Goal: Task Accomplishment & Management: Use online tool/utility

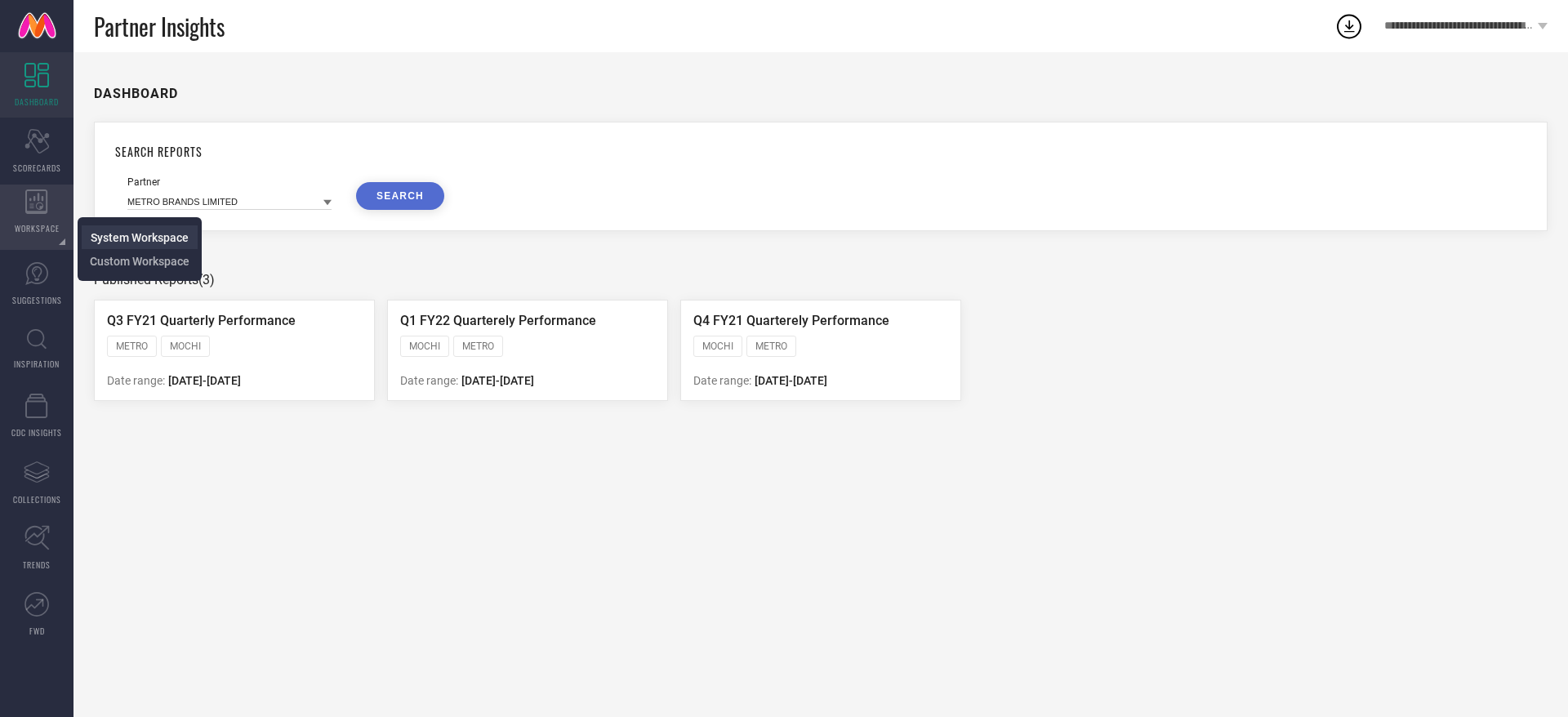
click at [114, 242] on span "System Workspace" at bounding box center [139, 237] width 98 height 13
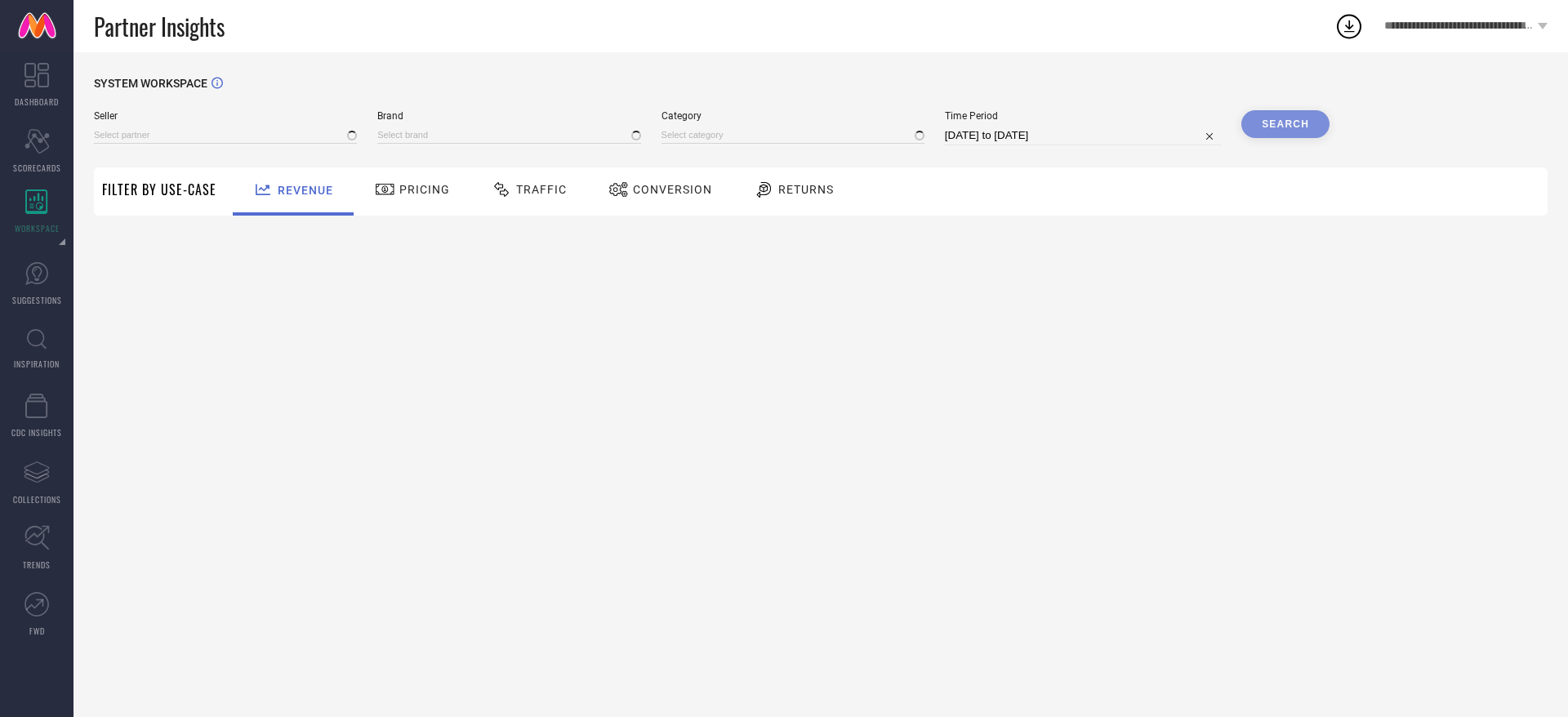
type input "All"
type input "1 STOP FASHION"
type input "All"
click at [302, 120] on span "Seller" at bounding box center [225, 117] width 263 height 12
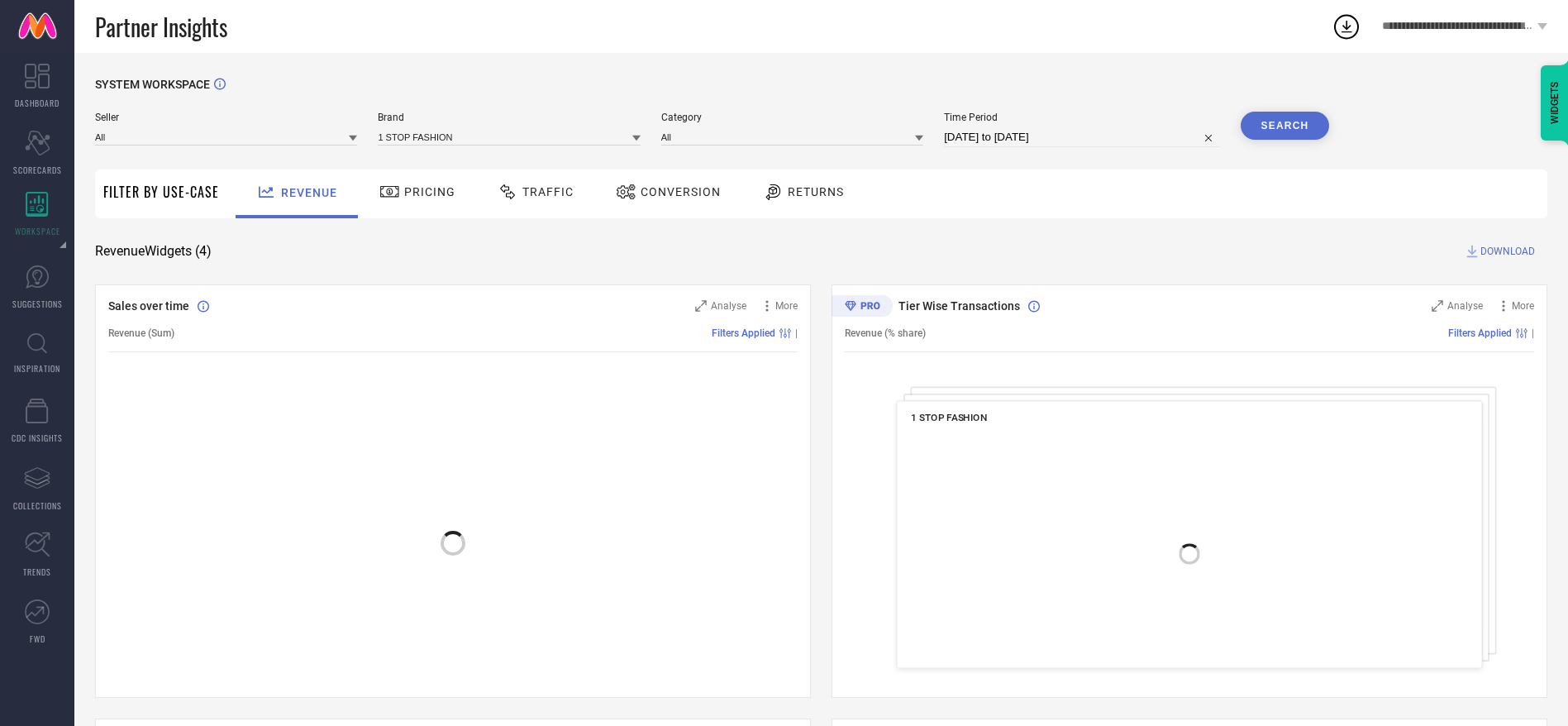
click at [304, 127] on div "All" at bounding box center [226, 136] width 262 height 18
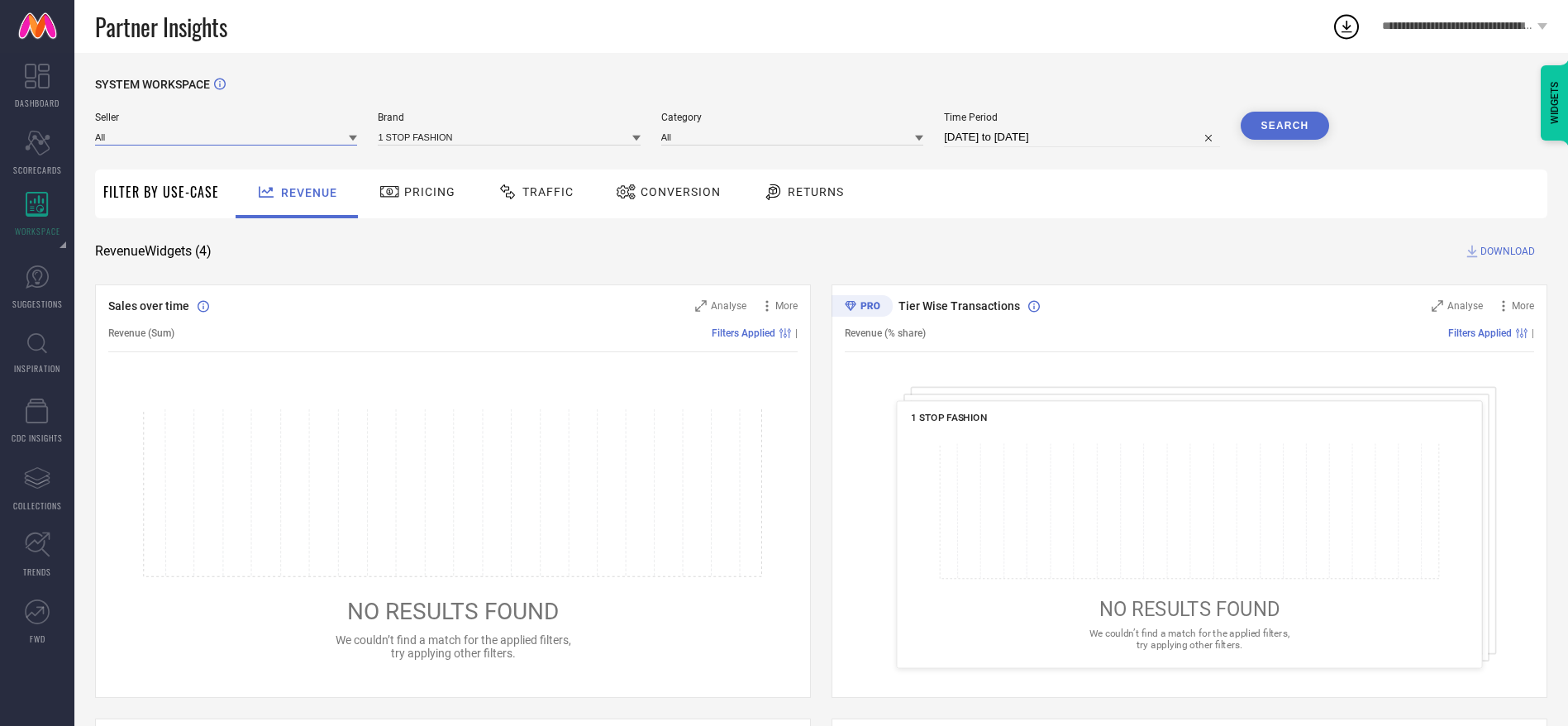
click at [300, 136] on input at bounding box center [226, 137] width 262 height 18
type input "samurai"
click at [261, 162] on span "SAMURAI EXPORTS PRIVATE LIMITED" at bounding box center [187, 159] width 168 height 12
click at [466, 147] on div "Brand" at bounding box center [508, 130] width 262 height 35
click at [467, 143] on input at bounding box center [508, 137] width 262 height 18
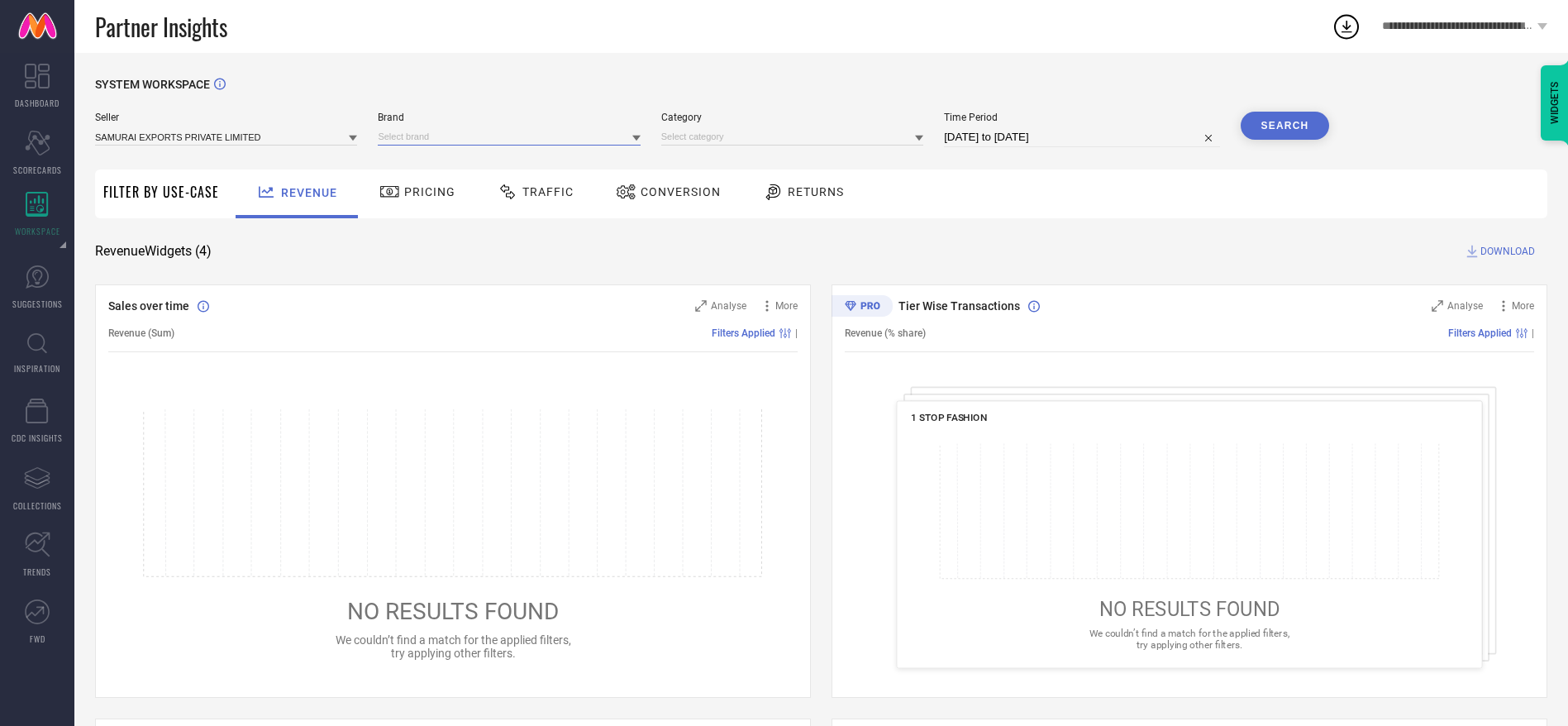
click at [465, 138] on input at bounding box center [508, 137] width 262 height 18
click at [463, 148] on div "STELLERS" at bounding box center [508, 159] width 262 height 29
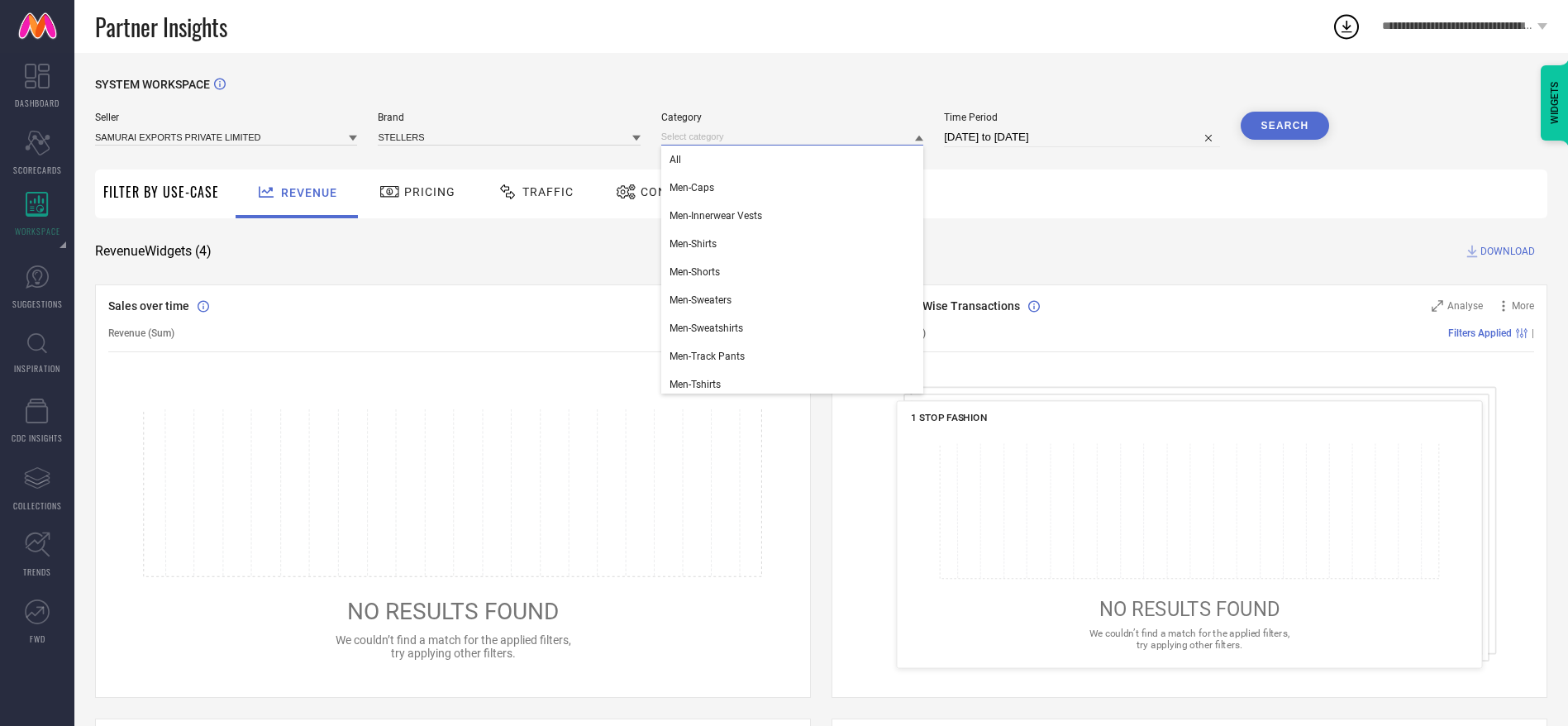
click at [714, 143] on input at bounding box center [792, 137] width 262 height 18
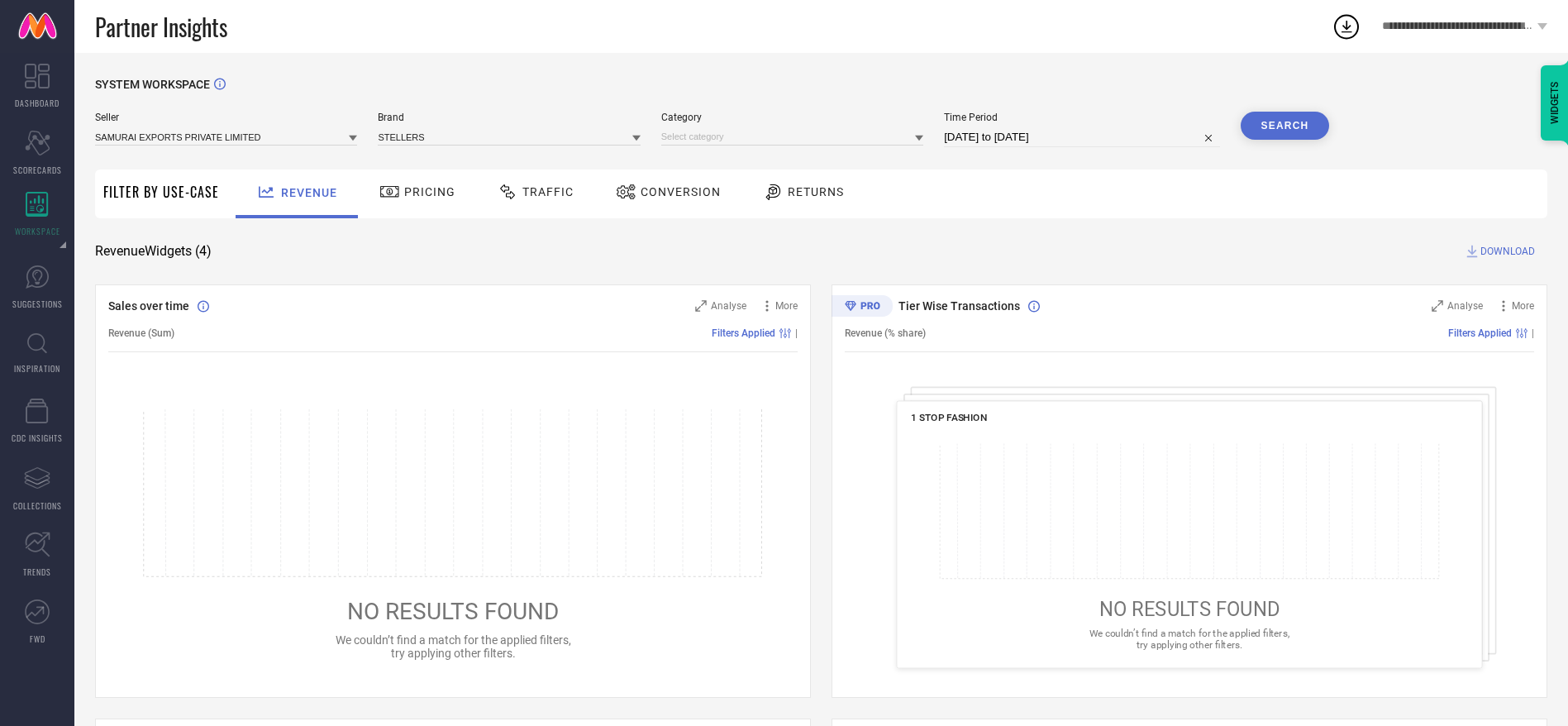
click at [725, 148] on div "Category" at bounding box center [792, 130] width 262 height 35
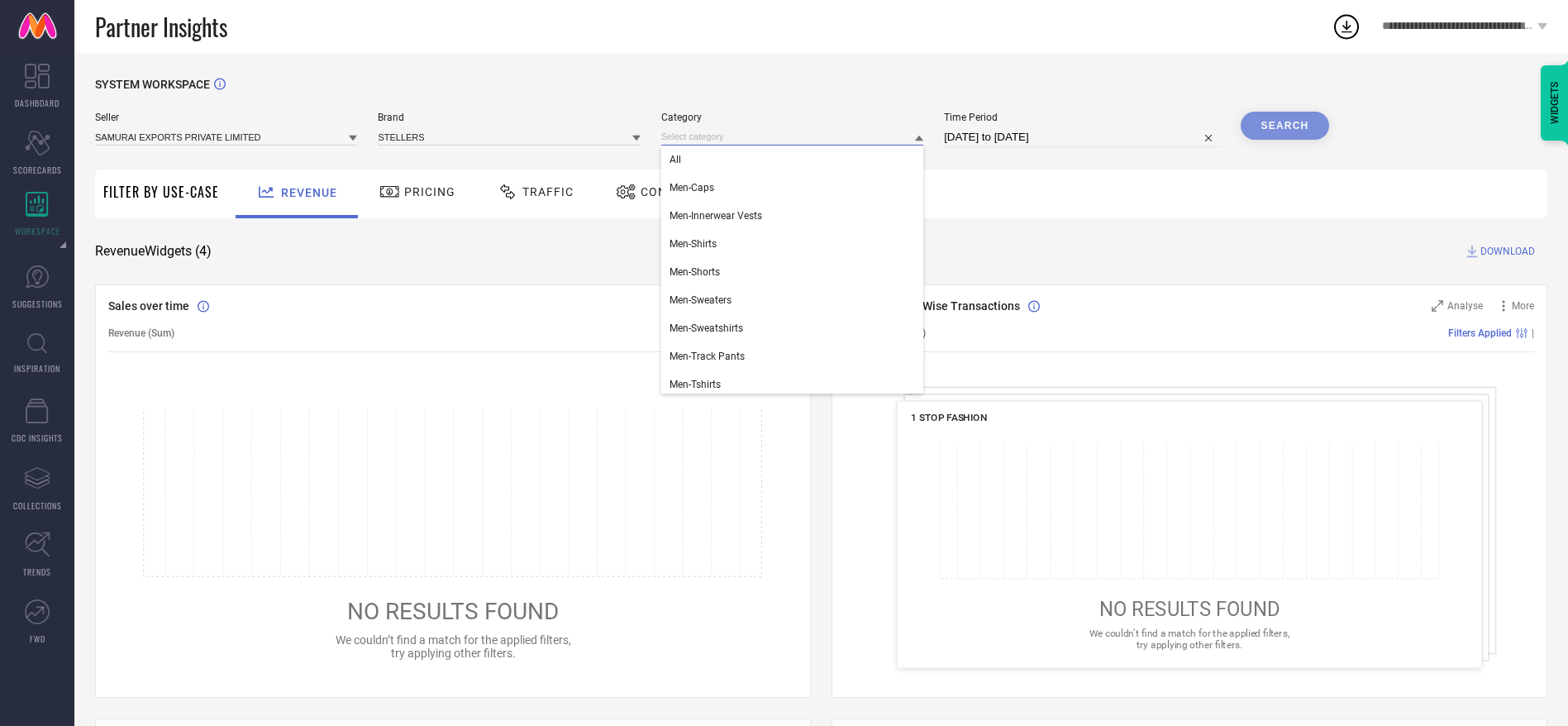
click at [726, 145] on input at bounding box center [792, 137] width 262 height 18
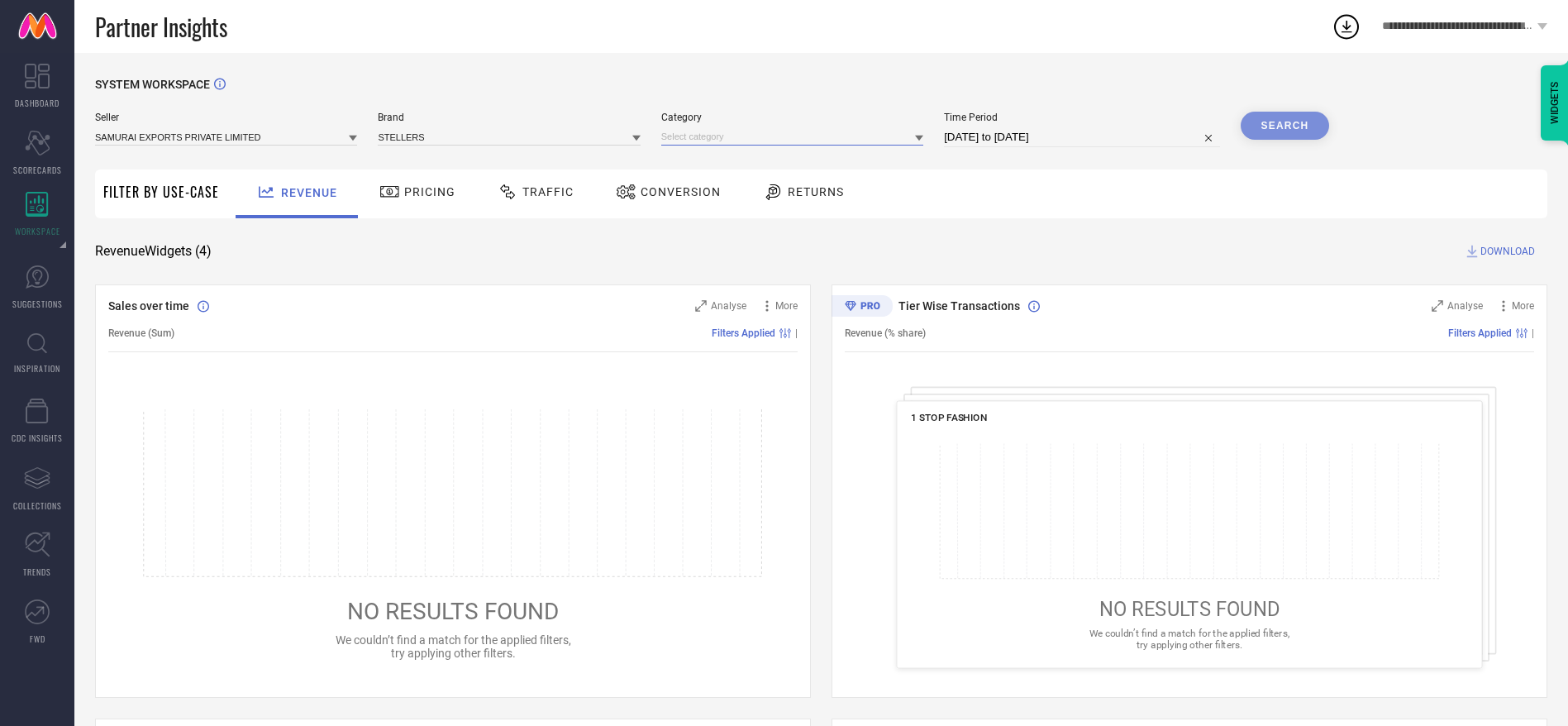
click at [735, 137] on input at bounding box center [792, 137] width 262 height 18
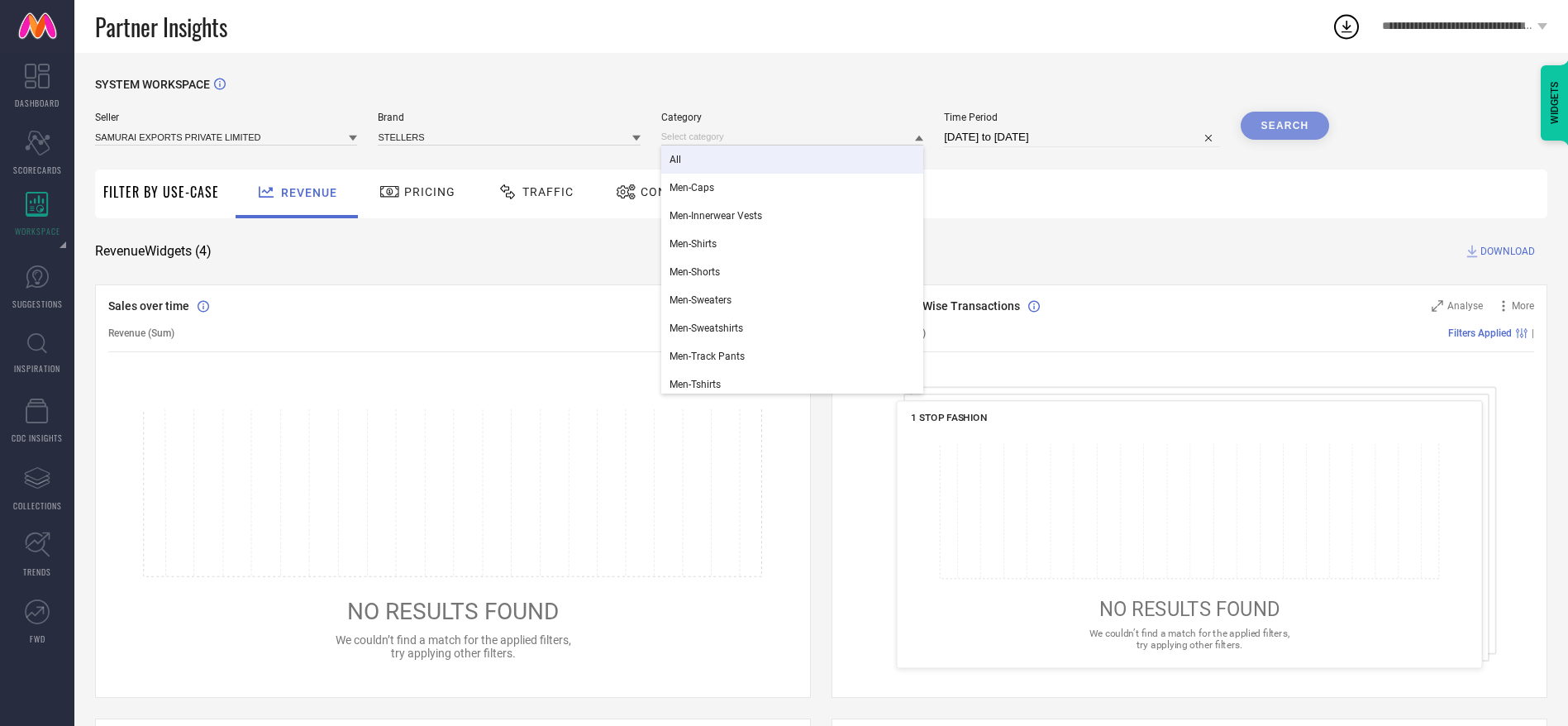
click at [735, 147] on div "All" at bounding box center [792, 159] width 262 height 29
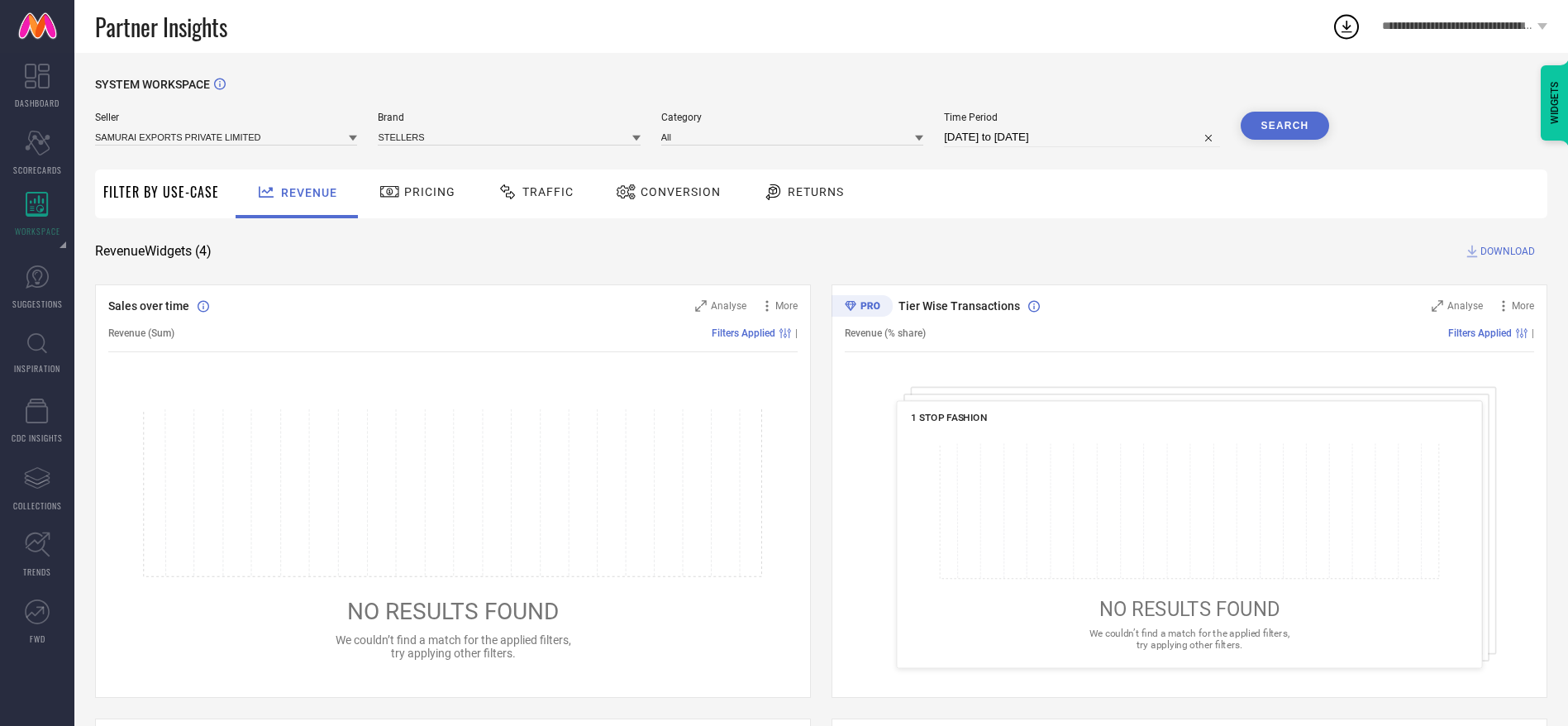
select select "8"
select select "2025"
select select "9"
select select "2025"
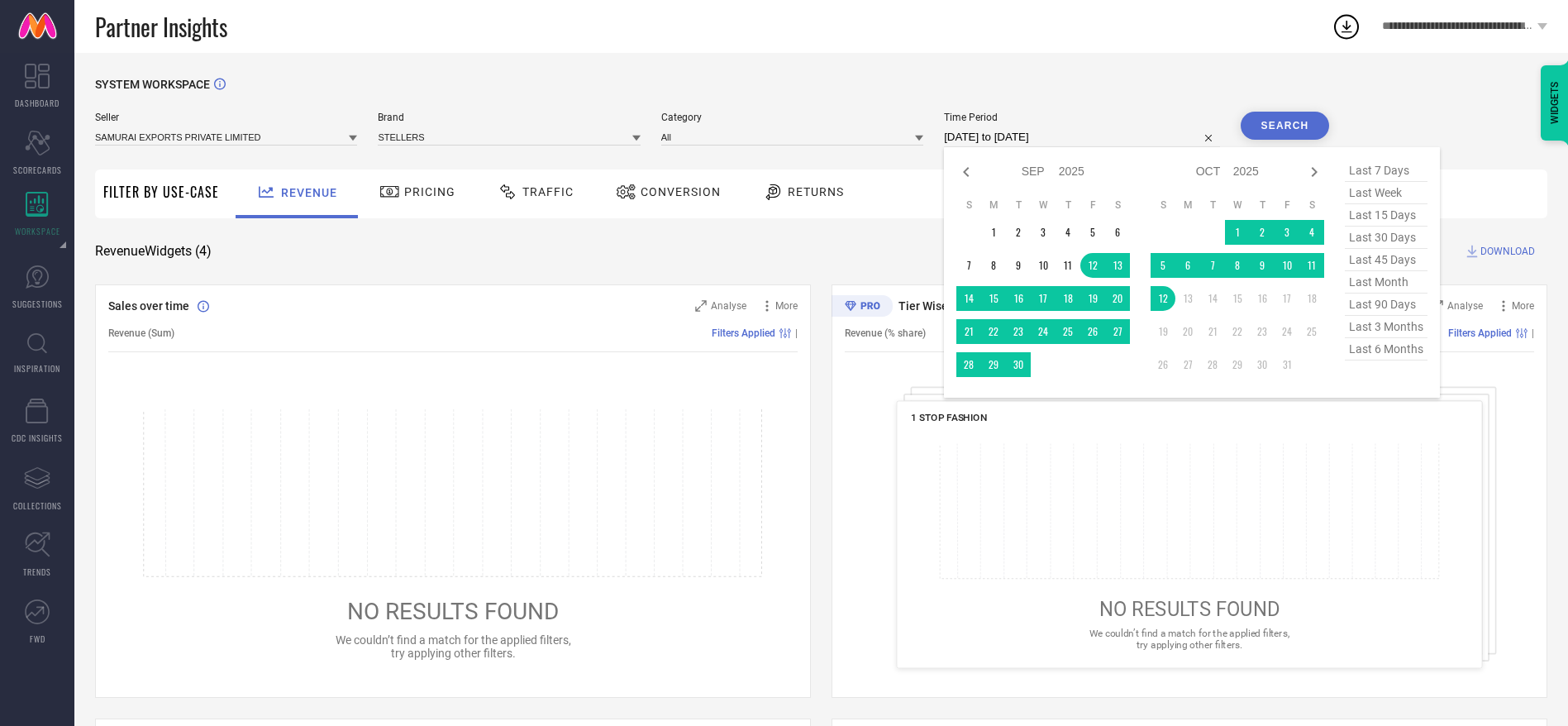
click at [974, 145] on input "[DATE] to [DATE]" at bounding box center [1081, 137] width 275 height 20
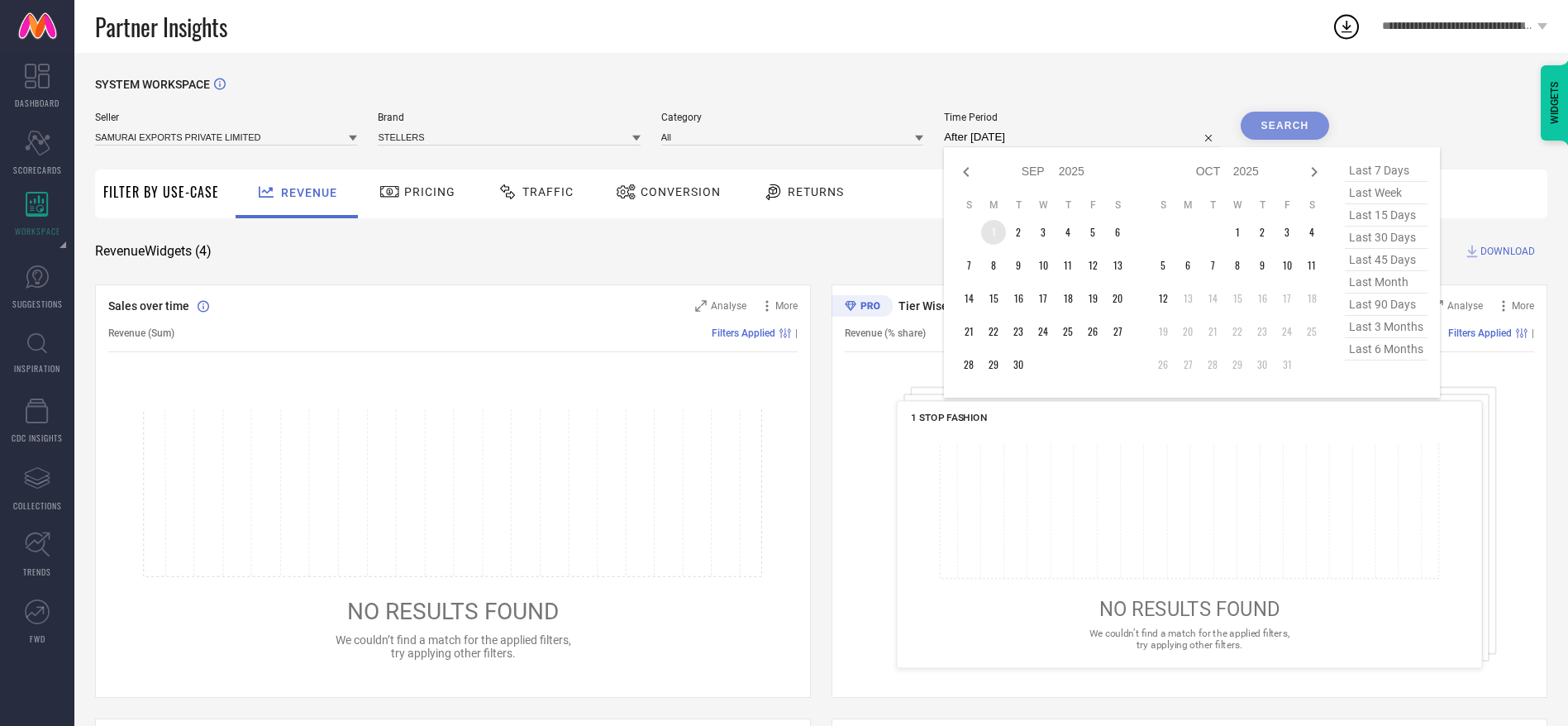
click at [990, 225] on td "1" at bounding box center [993, 232] width 25 height 25
click at [1366, 323] on span "last 3 months" at bounding box center [1386, 327] width 83 height 23
type input "[DATE] to [DATE]"
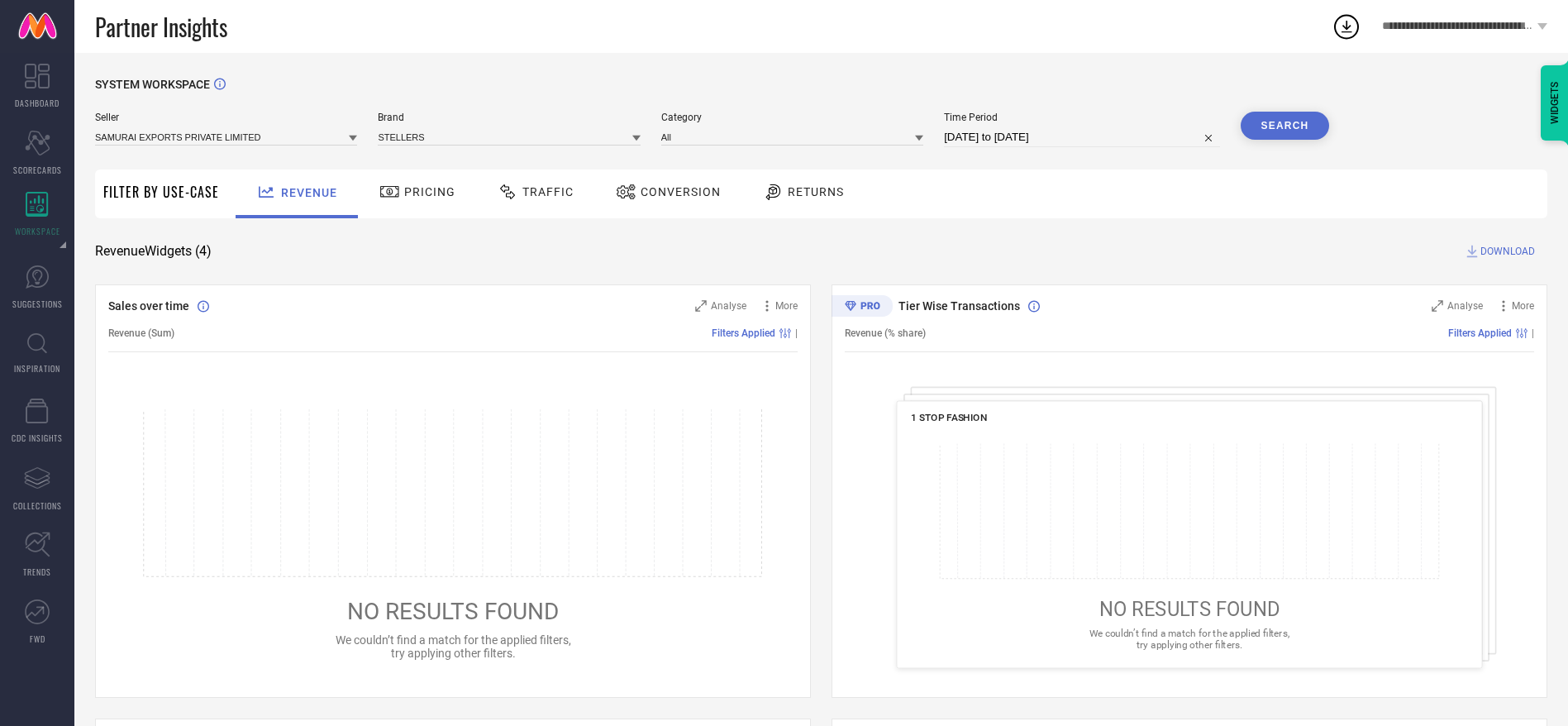
click at [1298, 117] on button "Search" at bounding box center [1285, 126] width 89 height 29
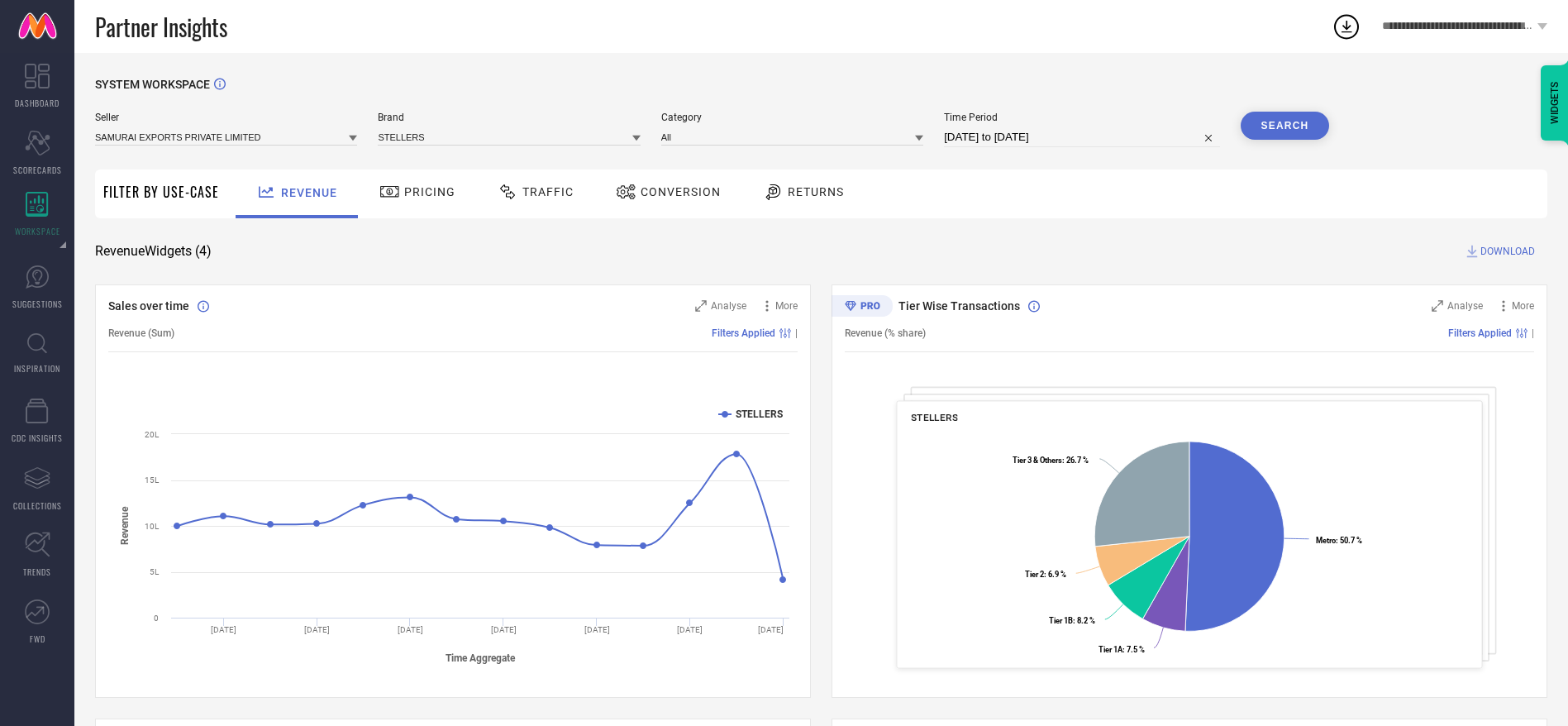
click at [566, 199] on span "Traffic" at bounding box center [548, 191] width 51 height 13
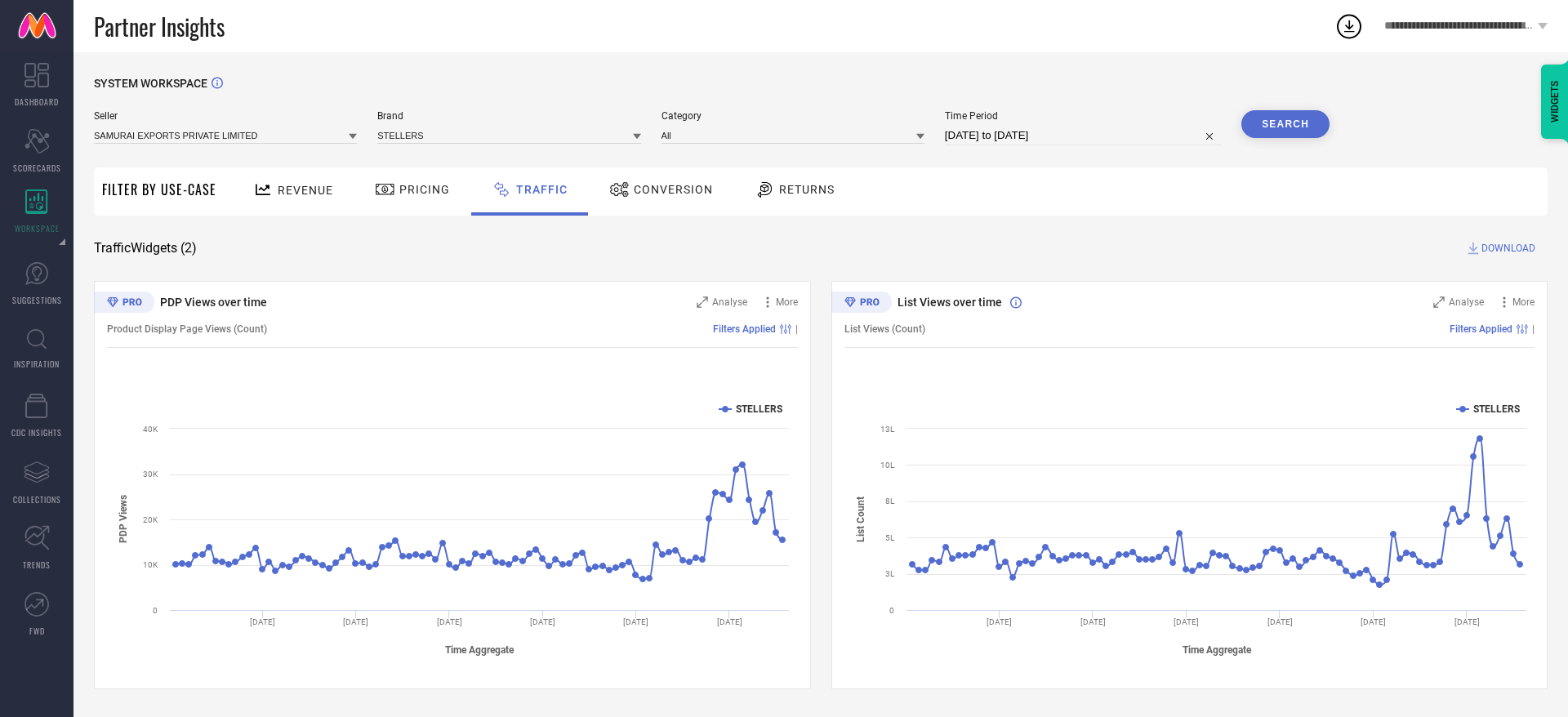
click at [1497, 249] on span "DOWNLOAD" at bounding box center [1508, 248] width 53 height 17
click at [1497, 254] on span "DOWNLOAD" at bounding box center [1508, 248] width 53 height 17
click at [1344, 21] on icon at bounding box center [1349, 26] width 29 height 29
click at [1166, 28] on div "Partner Insights" at bounding box center [714, 26] width 1241 height 52
click at [1512, 253] on span "DOWNLOAD" at bounding box center [1508, 248] width 53 height 17
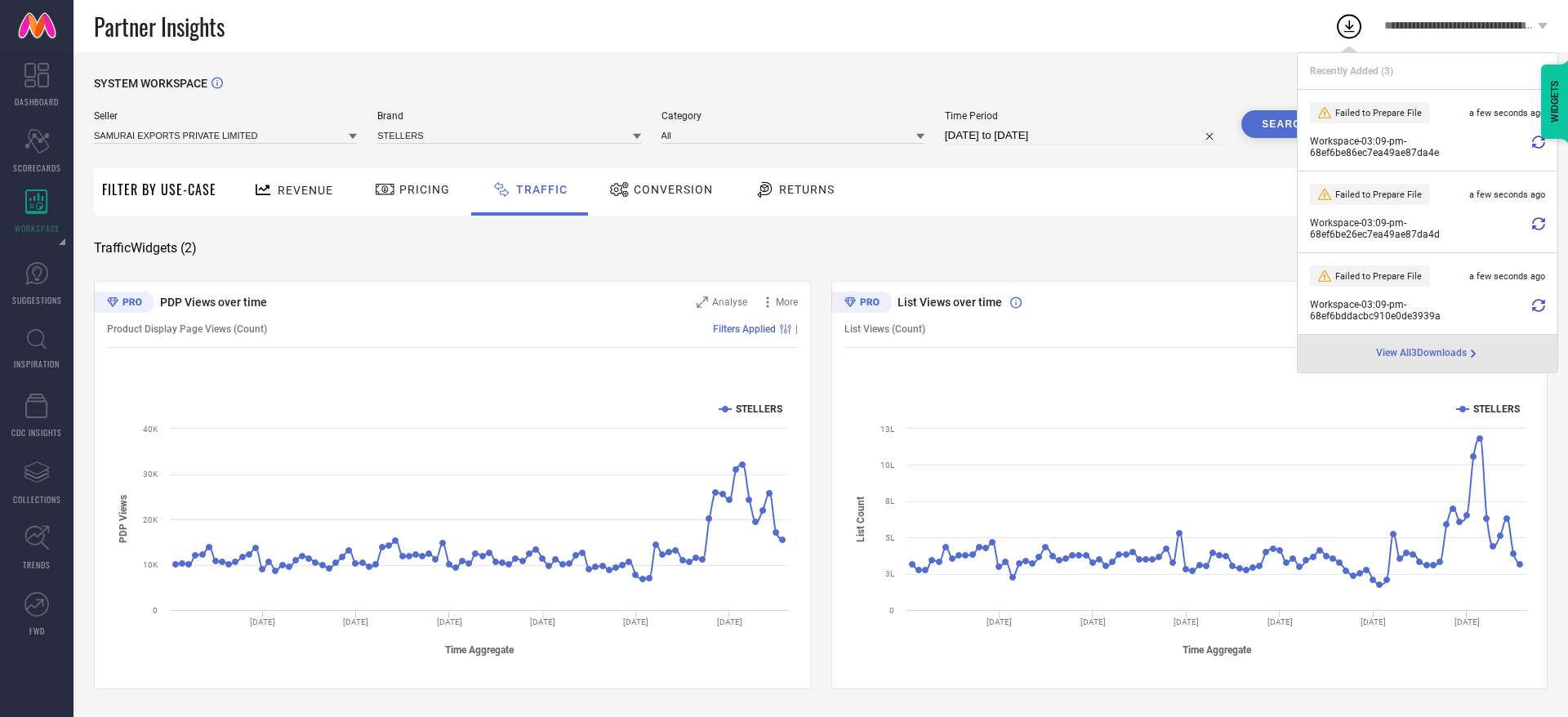
click at [1539, 141] on icon at bounding box center [1538, 142] width 13 height 13
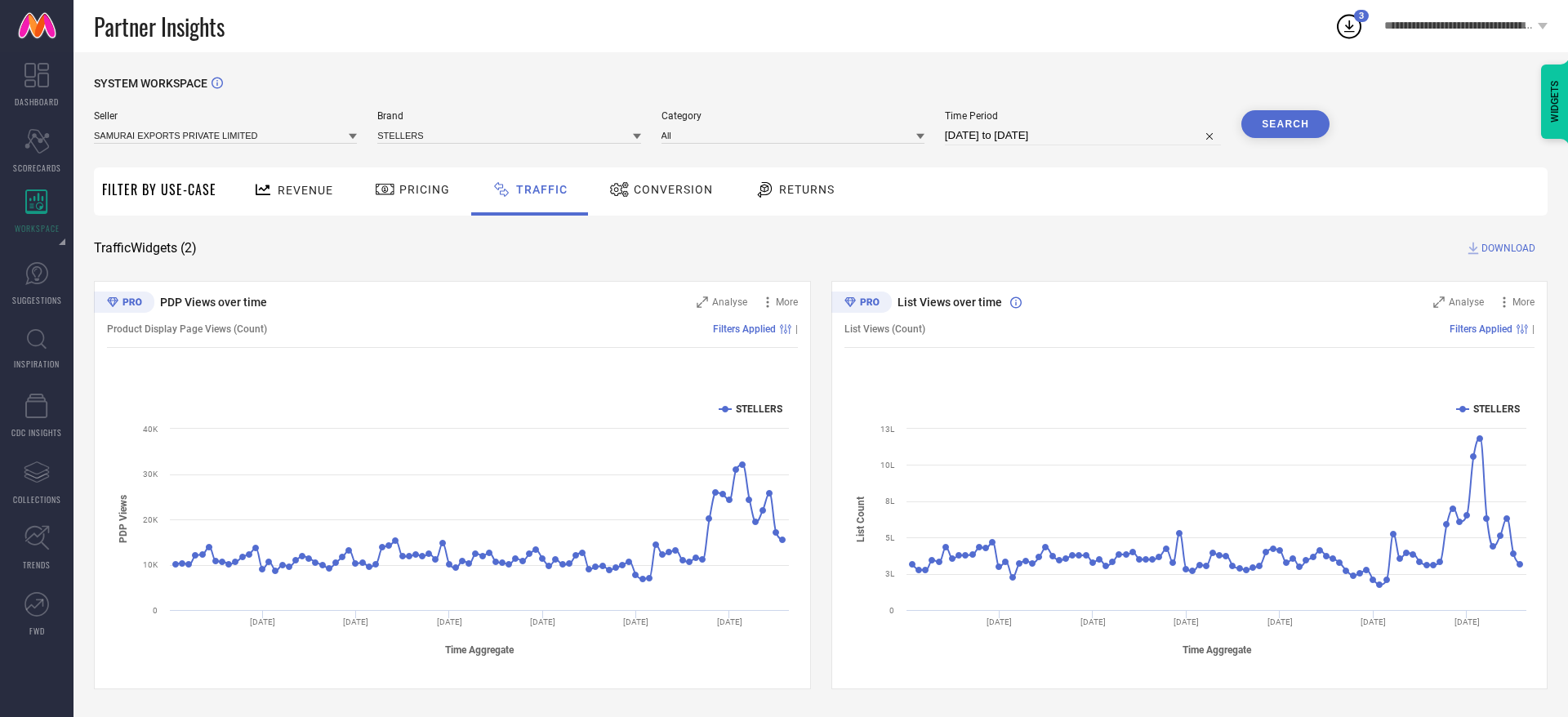
click at [1344, 23] on icon at bounding box center [1349, 26] width 29 height 29
